Goal: Transaction & Acquisition: Obtain resource

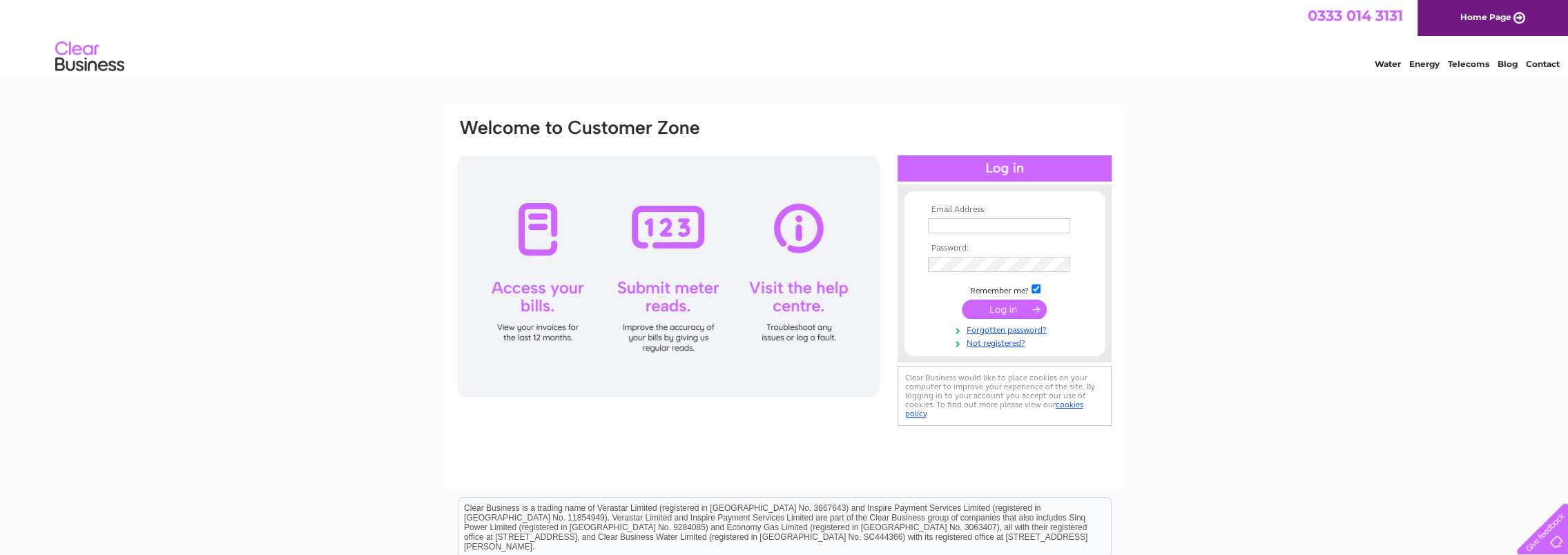
click at [947, 222] on input "text" at bounding box center [999, 226] width 143 height 15
click at [947, 222] on input "text" at bounding box center [999, 227] width 144 height 16
type input "energy@beechholdings.co.uk"
click at [962, 301] on input "submit" at bounding box center [1005, 310] width 85 height 19
click at [1003, 300] on td at bounding box center [1004, 310] width 160 height 26
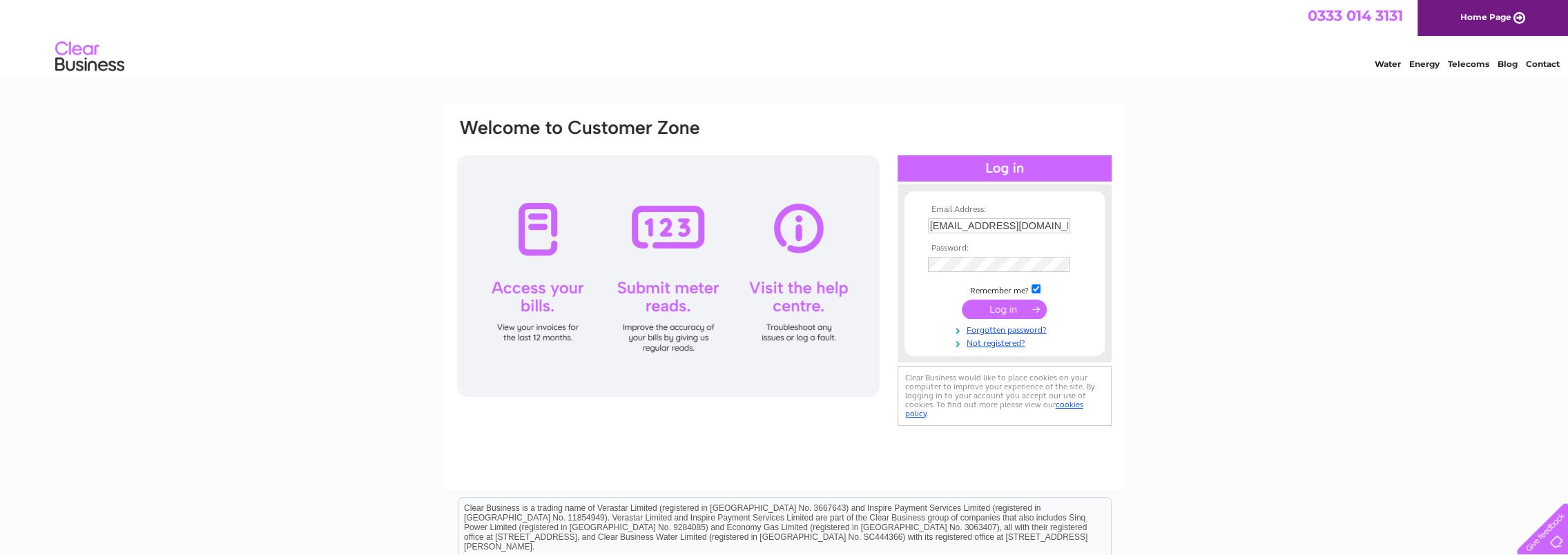
click at [998, 308] on input "submit" at bounding box center [1005, 309] width 85 height 19
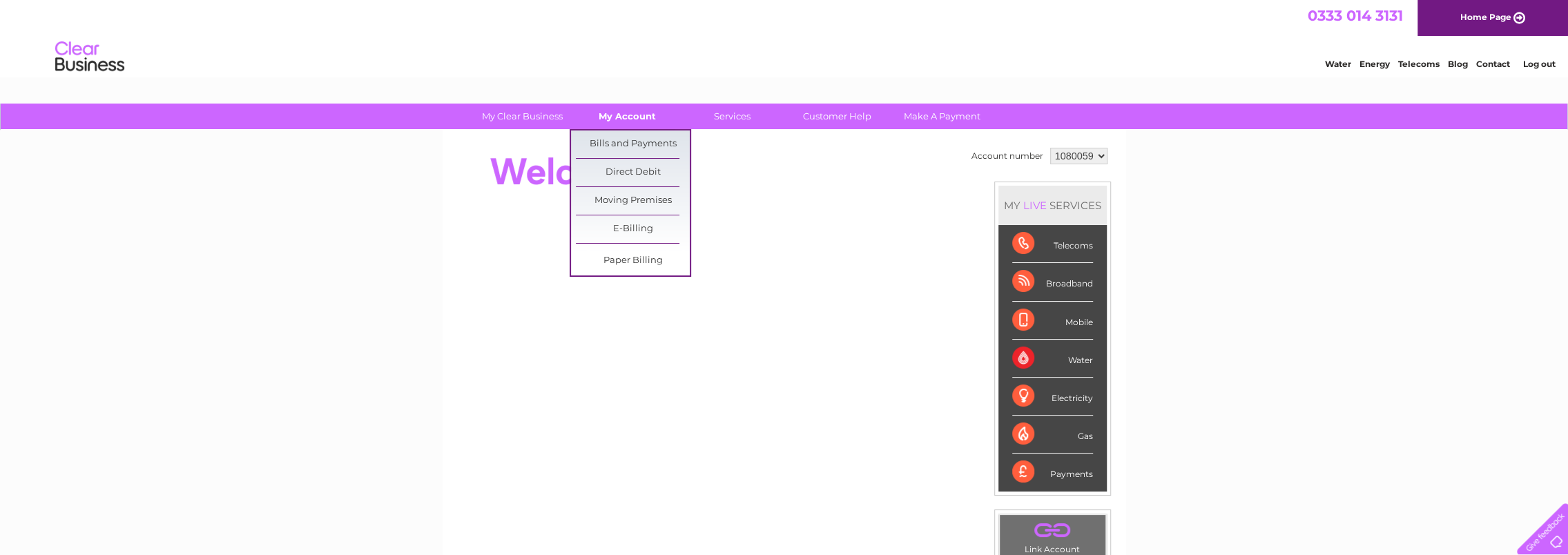
click at [632, 121] on link "My Account" at bounding box center [627, 116] width 114 height 25
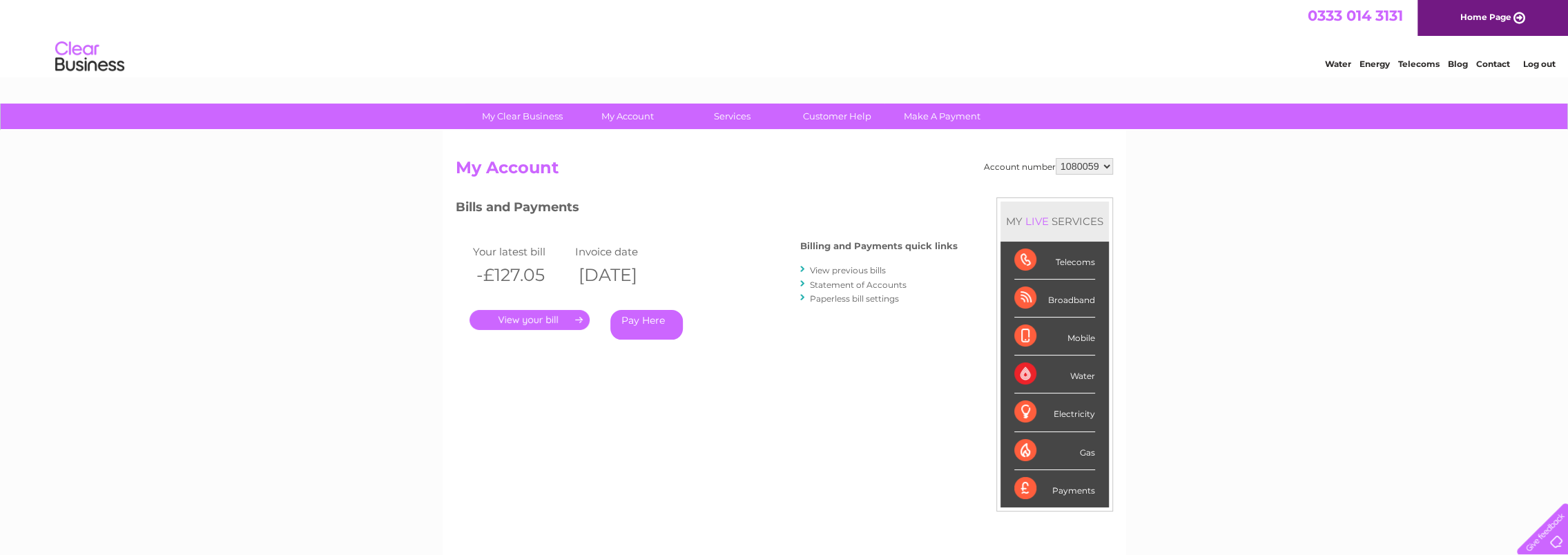
click at [686, 389] on div "Account number 1080059 My Account MY LIVE SERVICES Telecoms Broadband Mobile Wa…" at bounding box center [784, 365] width 657 height 415
click at [873, 269] on link "View previous bills" at bounding box center [848, 270] width 76 height 10
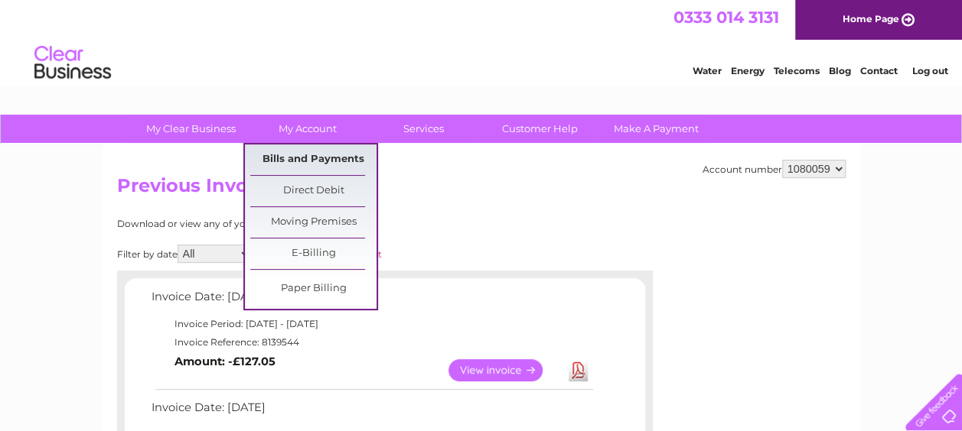
click at [317, 154] on link "Bills and Payments" at bounding box center [313, 160] width 126 height 31
click at [334, 158] on link "Bills and Payments" at bounding box center [313, 160] width 126 height 31
click at [317, 164] on link "Bills and Payments" at bounding box center [313, 160] width 126 height 31
click at [330, 151] on link "Bills and Payments" at bounding box center [313, 160] width 126 height 31
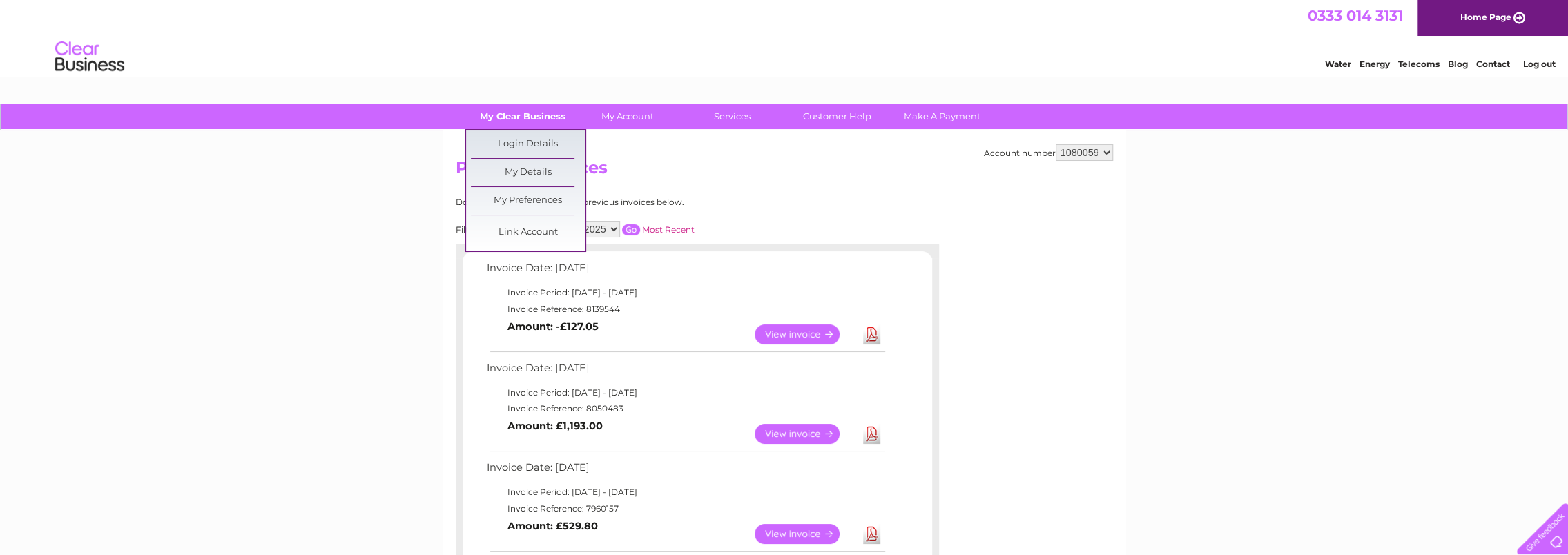
click at [512, 117] on link "My Clear Business" at bounding box center [523, 116] width 114 height 25
click at [539, 139] on link "Login Details" at bounding box center [528, 144] width 114 height 28
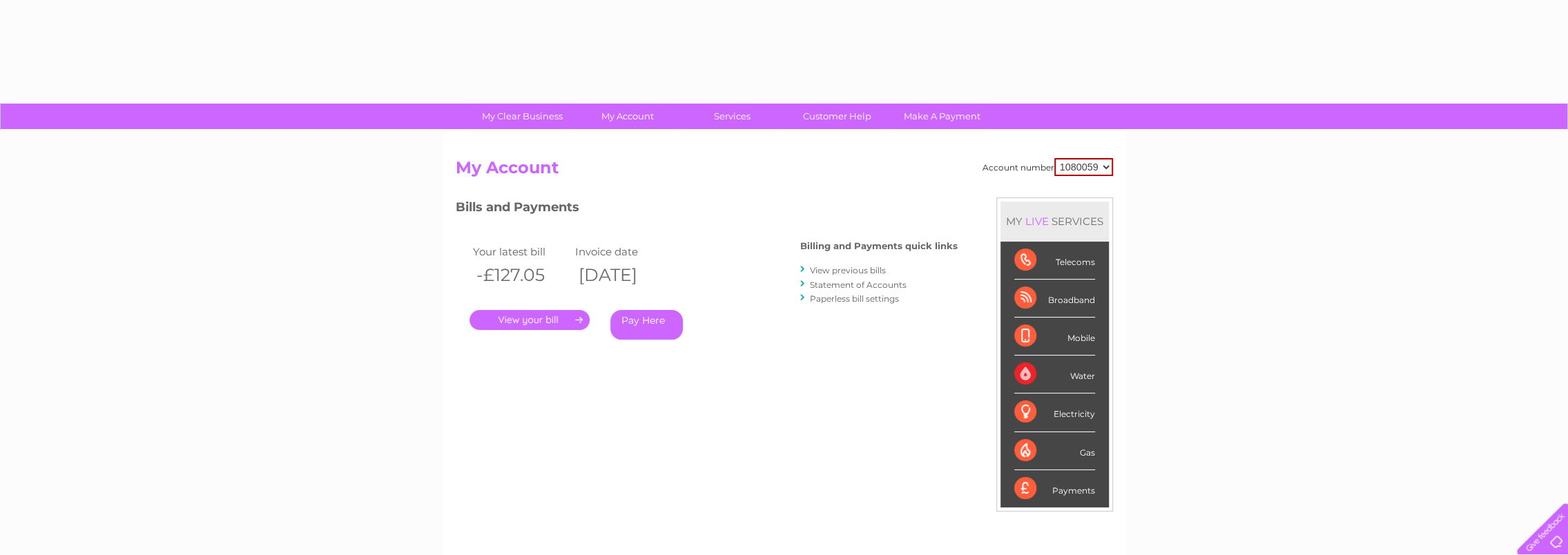
click at [889, 286] on link "Statement of Accounts" at bounding box center [858, 284] width 97 height 10
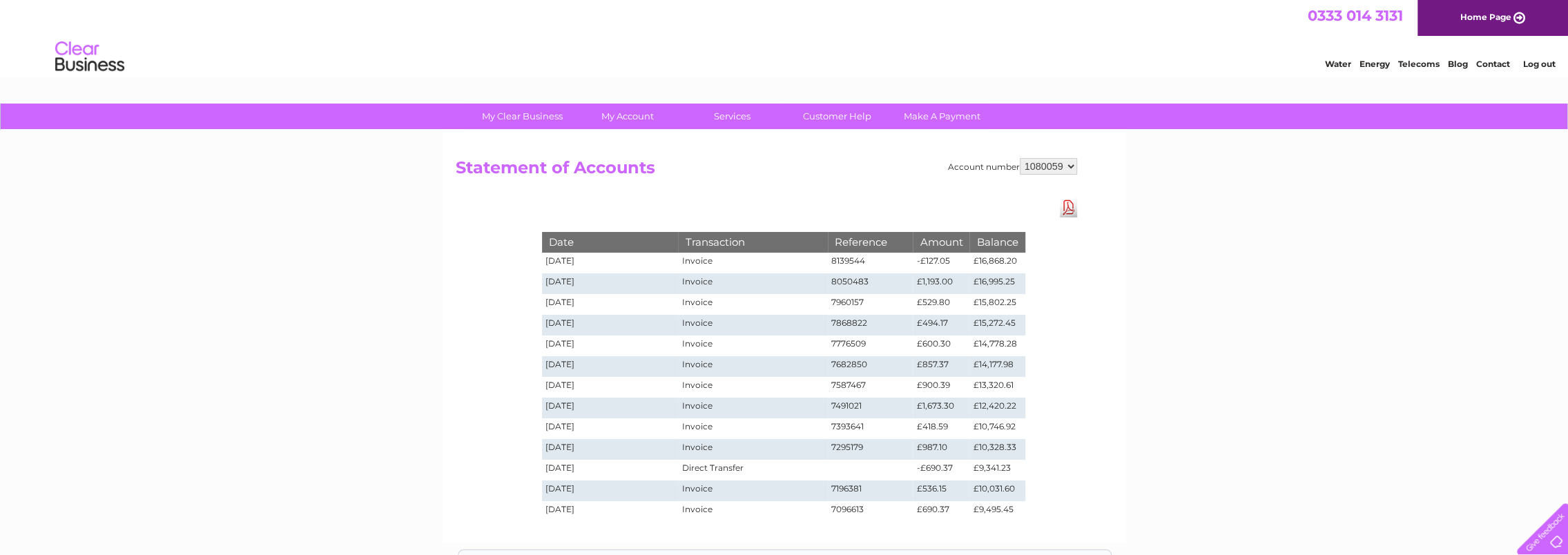
click at [1006, 261] on td "£16,868.20" at bounding box center [997, 263] width 55 height 21
click at [962, 291] on td "£1,193.00" at bounding box center [941, 283] width 57 height 21
drag, startPoint x: 972, startPoint y: 291, endPoint x: 985, endPoint y: 287, distance: 13.6
click at [985, 287] on td "£16,995.25" at bounding box center [997, 283] width 55 height 21
click at [1026, 287] on div "Date Transaction Reference Amount Balance [DATE] Invoice 8139544 -£127.05 £16,8…" at bounding box center [784, 363] width 552 height 330
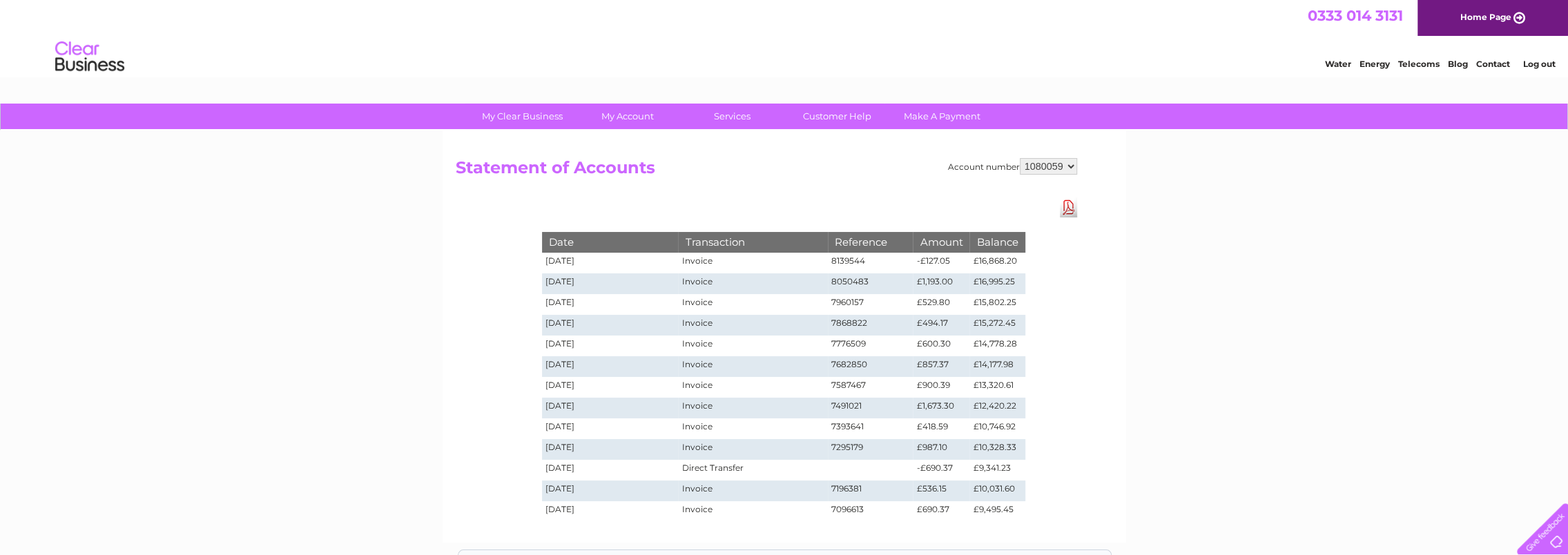
click at [1014, 306] on tbody "Date Transaction Reference Amount Balance [DATE] Invoice 8139544 -£127.05 £16,8…" at bounding box center [783, 376] width 483 height 290
drag, startPoint x: 1014, startPoint y: 306, endPoint x: 983, endPoint y: 384, distance: 83.9
click at [983, 384] on td "£13,320.61" at bounding box center [997, 387] width 55 height 21
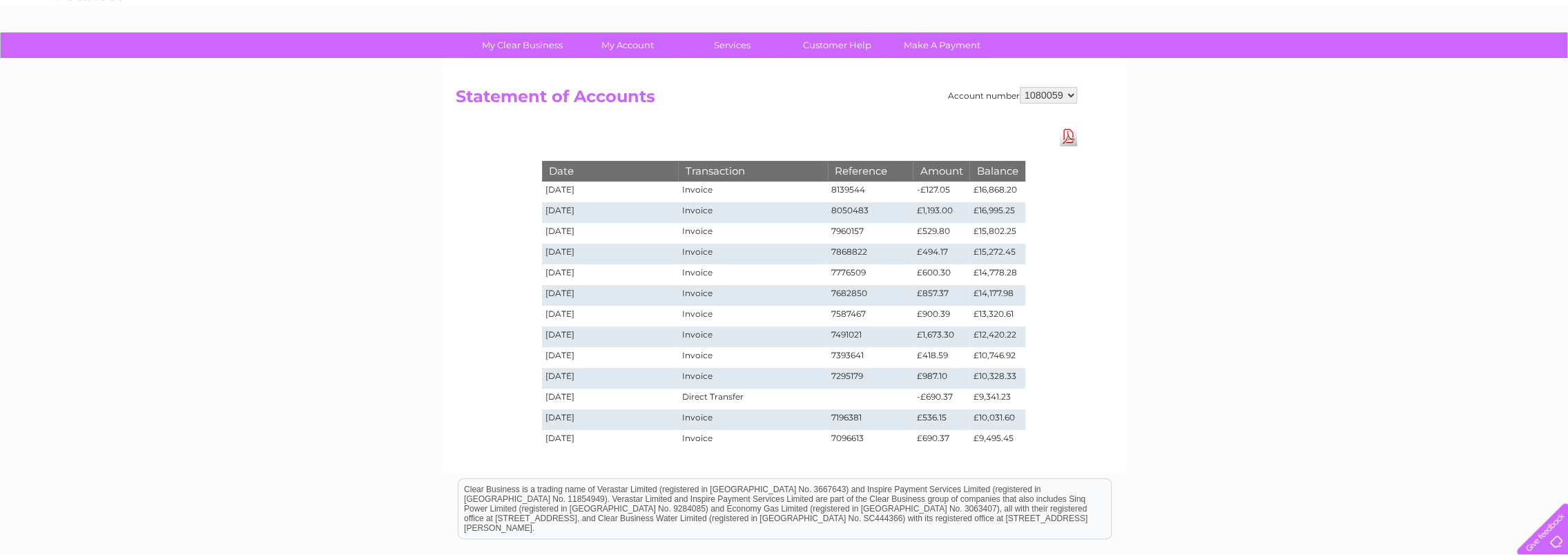
scroll to position [69, 0]
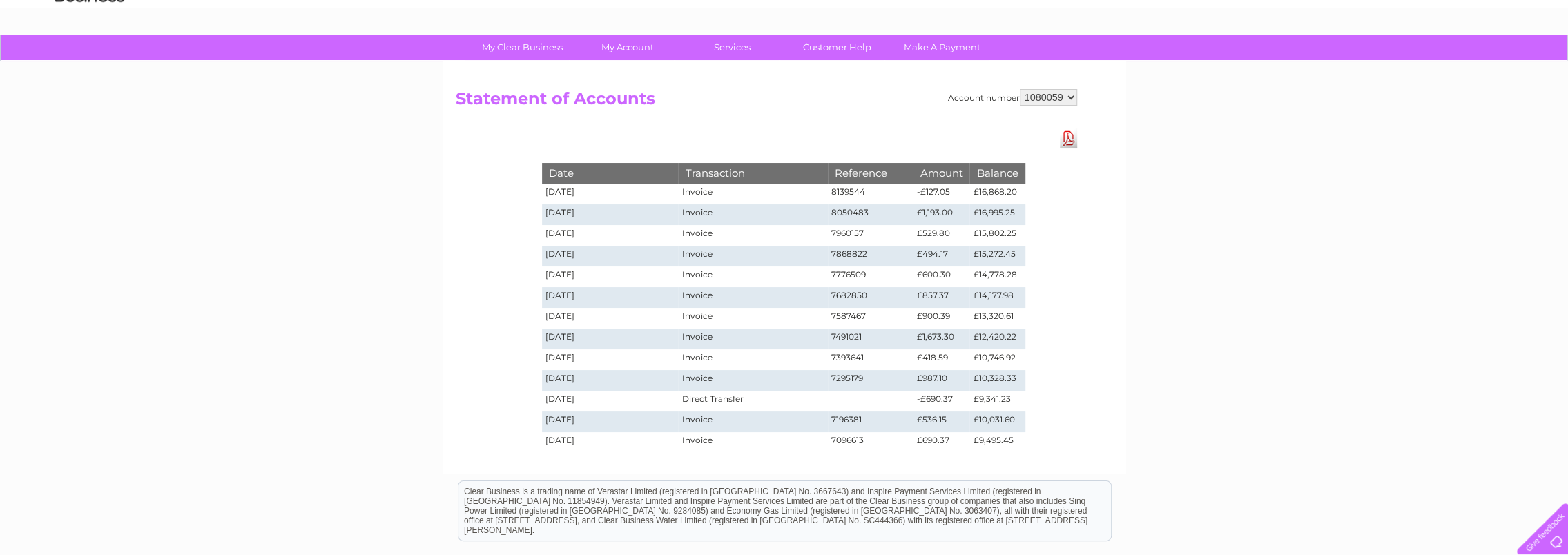
click at [1048, 99] on select "1080059" at bounding box center [1048, 97] width 57 height 16
click at [1048, 98] on select "1080059" at bounding box center [1048, 97] width 57 height 16
click at [1065, 136] on link "Download Pdf" at bounding box center [1068, 138] width 17 height 20
click at [795, 292] on td "Invoice" at bounding box center [752, 297] width 149 height 21
